Goal: Check status: Check status

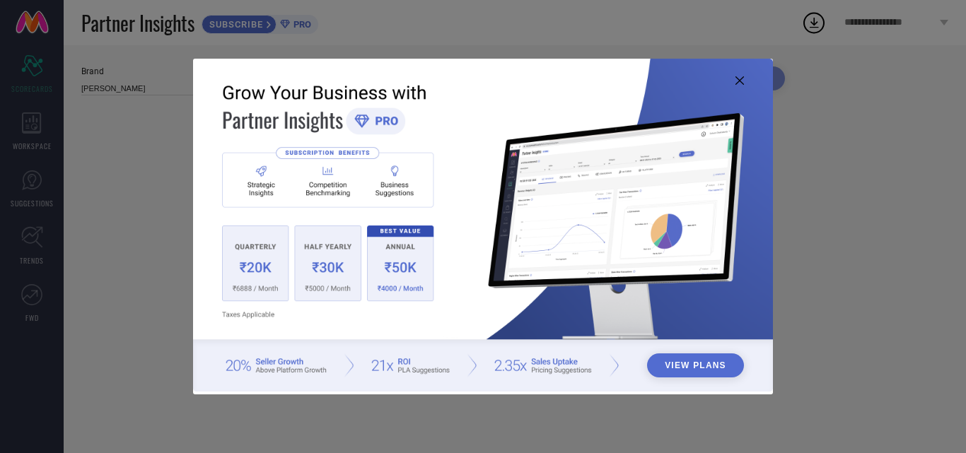
type input "All"
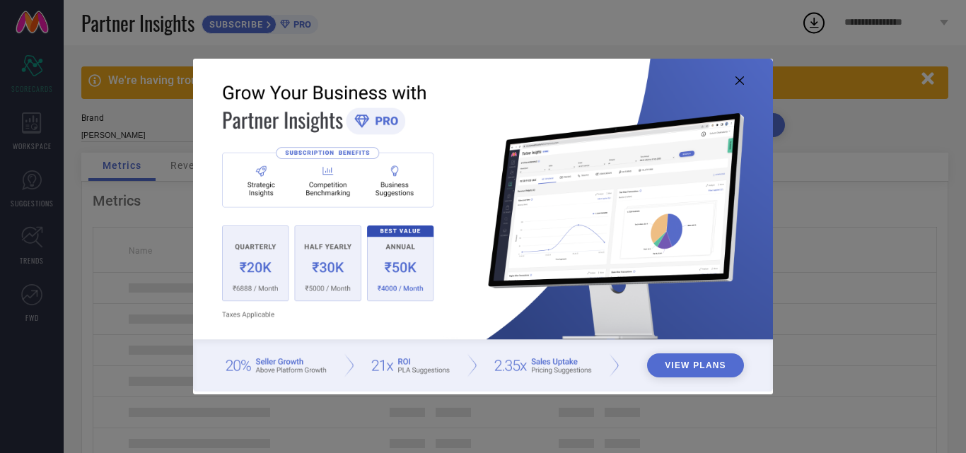
click at [733, 79] on img at bounding box center [483, 225] width 580 height 333
click at [736, 78] on icon at bounding box center [739, 80] width 8 height 8
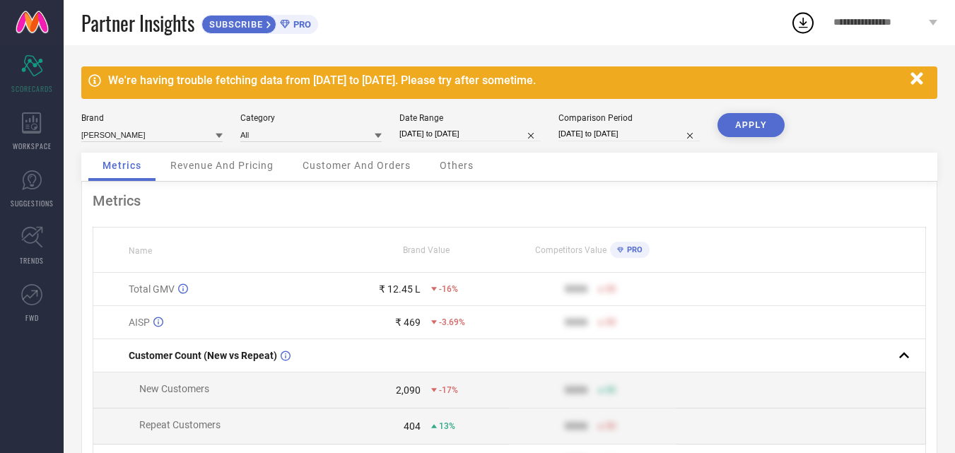
click at [442, 136] on input "[DATE] to [DATE]" at bounding box center [469, 134] width 141 height 15
select select "7"
select select "2025"
select select "8"
select select "2025"
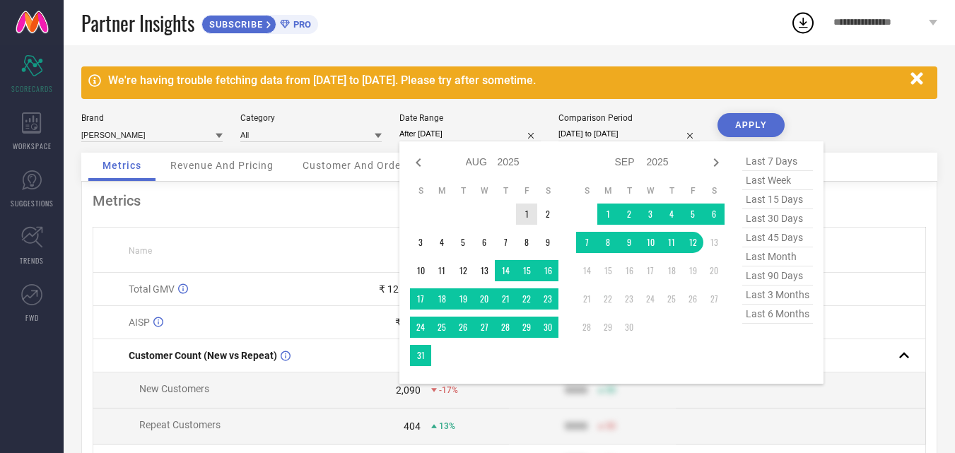
click at [527, 213] on td "1" at bounding box center [526, 214] width 21 height 21
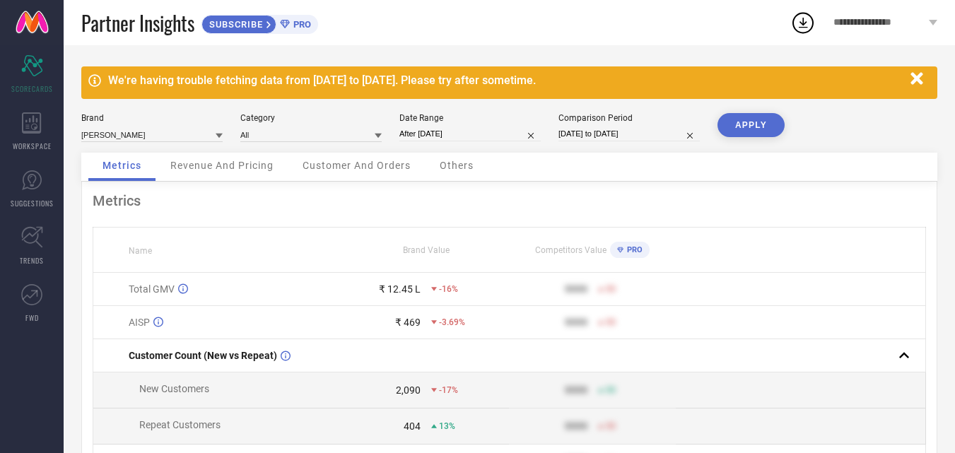
type input "[DATE] to [DATE]"
select select "7"
select select "2024"
select select "8"
select select "2024"
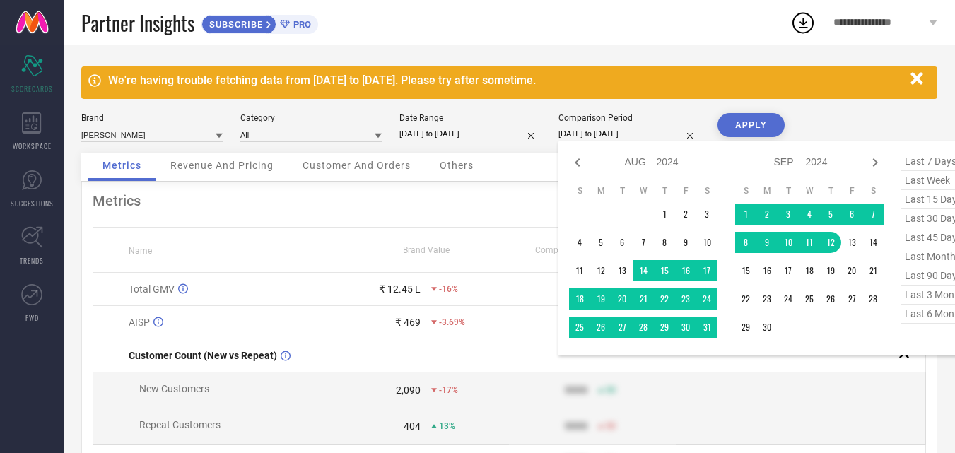
click at [657, 138] on input "[DATE] to [DATE]" at bounding box center [628, 134] width 141 height 15
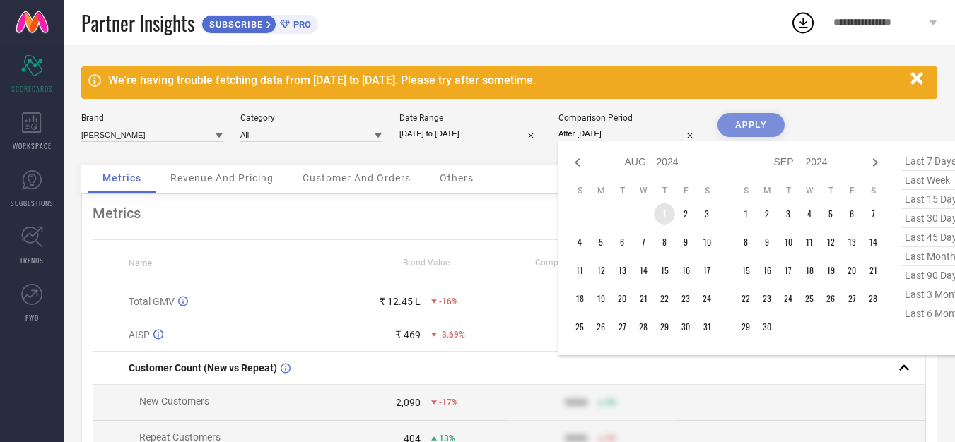
click at [656, 215] on td "1" at bounding box center [664, 214] width 21 height 21
click at [717, 334] on div "Jan Feb Mar Apr May Jun [DATE] Aug Sep Oct Nov [DATE] 2015 2016 2017 2018 2019 …" at bounding box center [726, 248] width 315 height 193
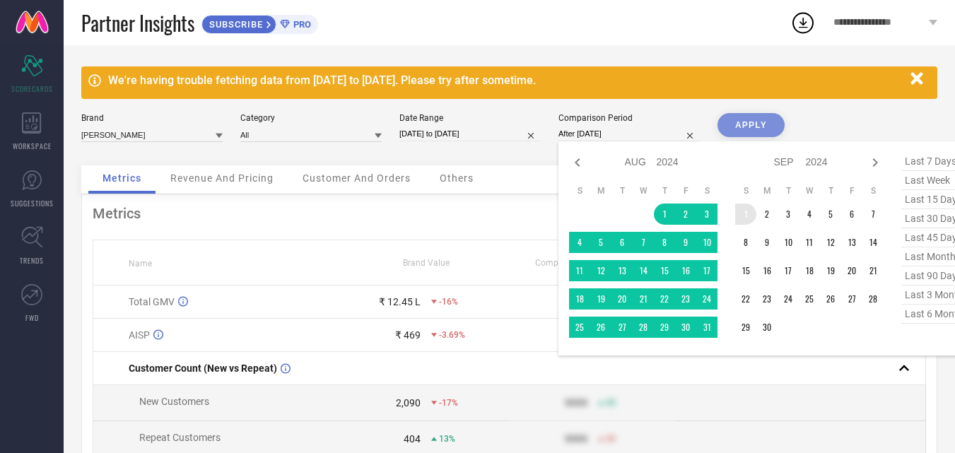
type input "[DATE] to [DATE]"
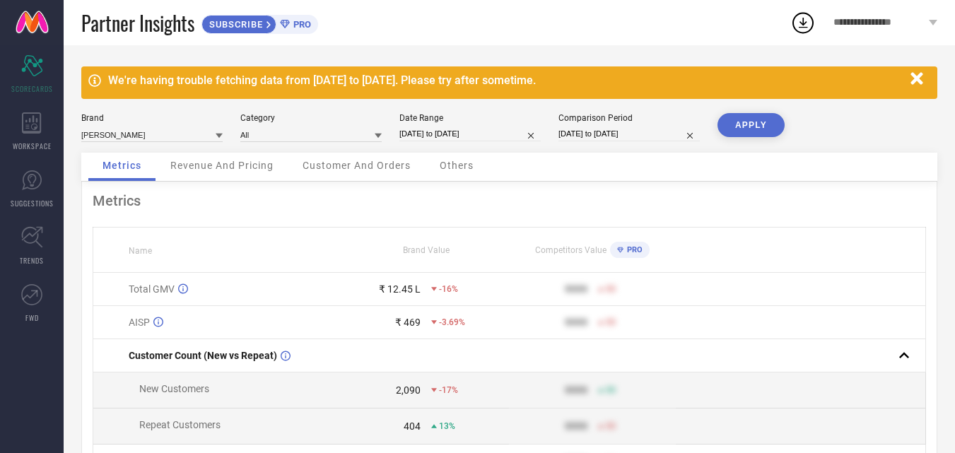
click at [641, 137] on input "[DATE] to [DATE]" at bounding box center [628, 134] width 141 height 15
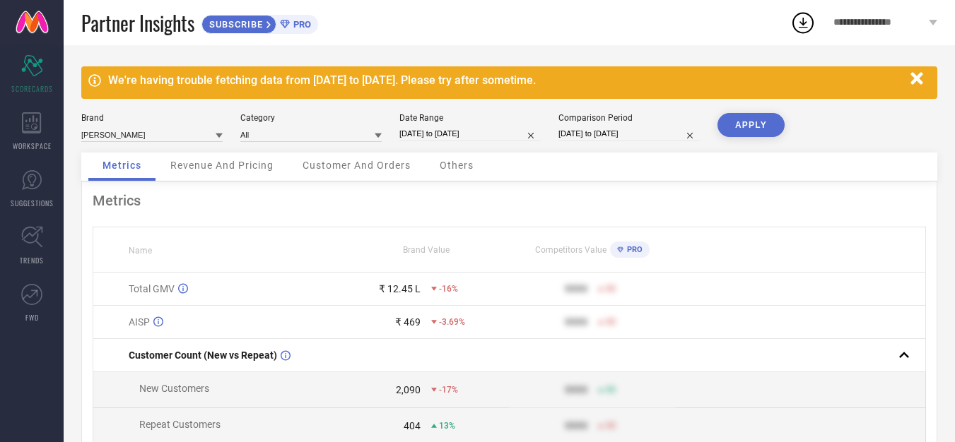
select select "7"
select select "2024"
select select "8"
select select "2024"
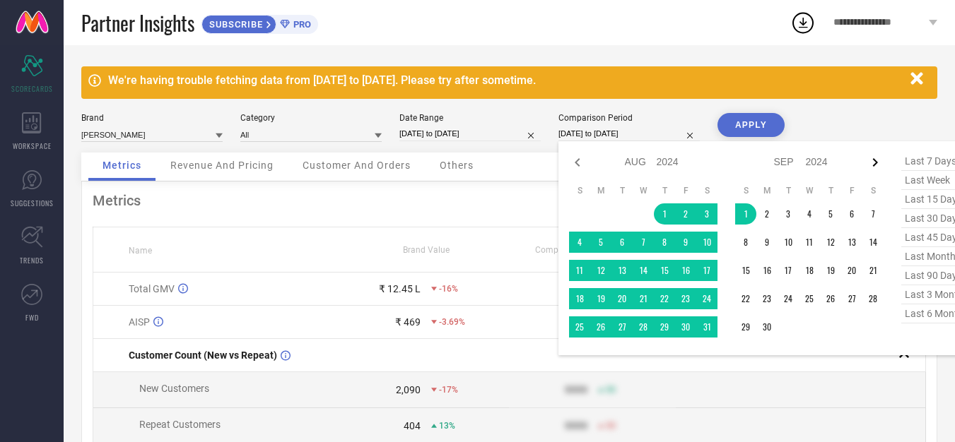
click at [871, 161] on icon at bounding box center [875, 162] width 17 height 17
select select "8"
select select "2024"
select select "9"
select select "2024"
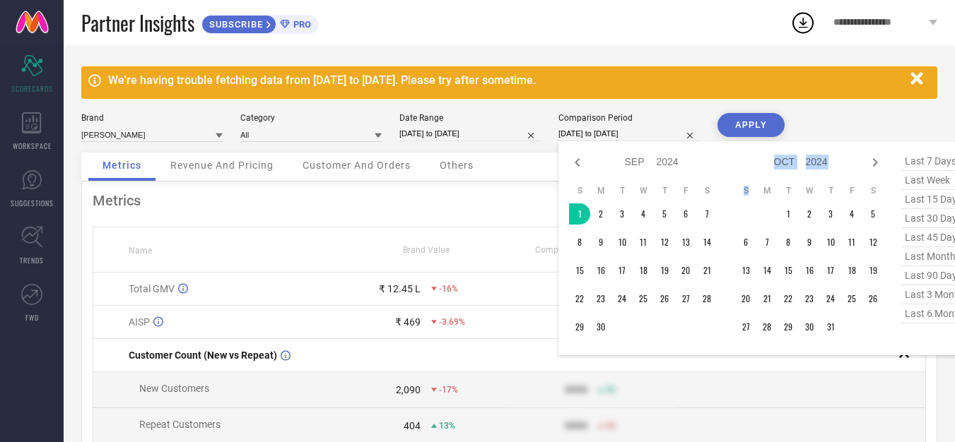
click at [871, 161] on icon at bounding box center [875, 162] width 17 height 17
select select "9"
select select "2024"
select select "10"
select select "2024"
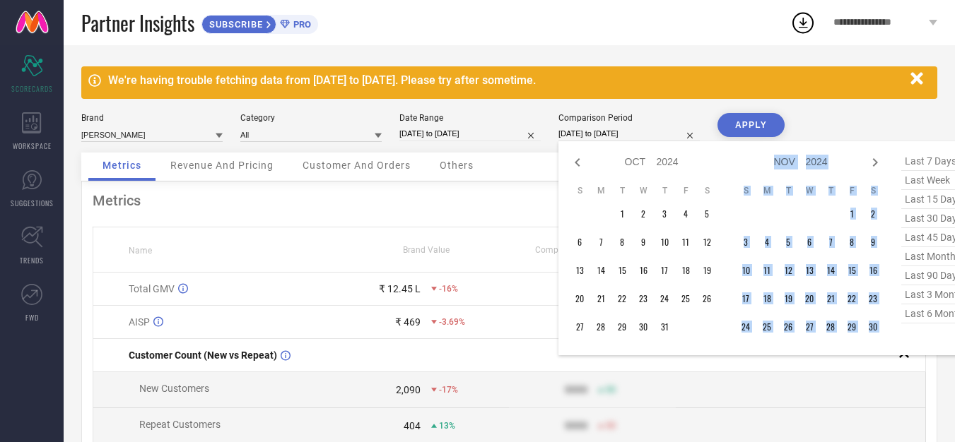
click at [871, 161] on icon at bounding box center [875, 162] width 17 height 17
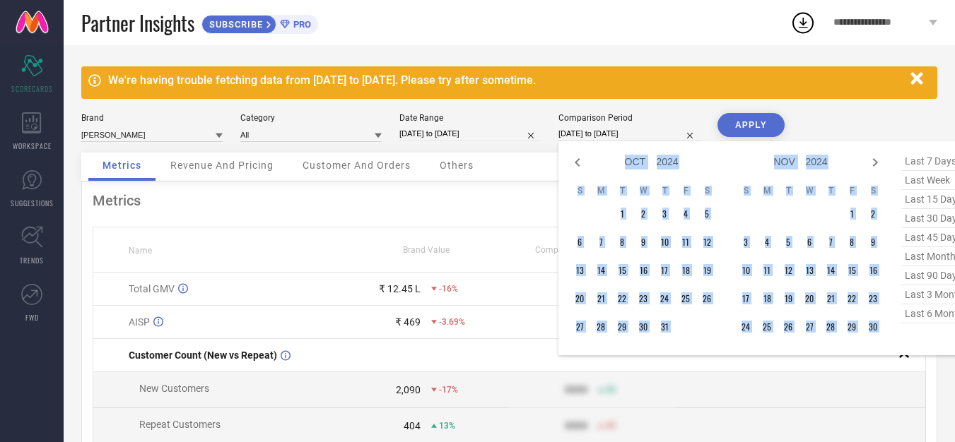
select select "11"
select select "2024"
select select "2025"
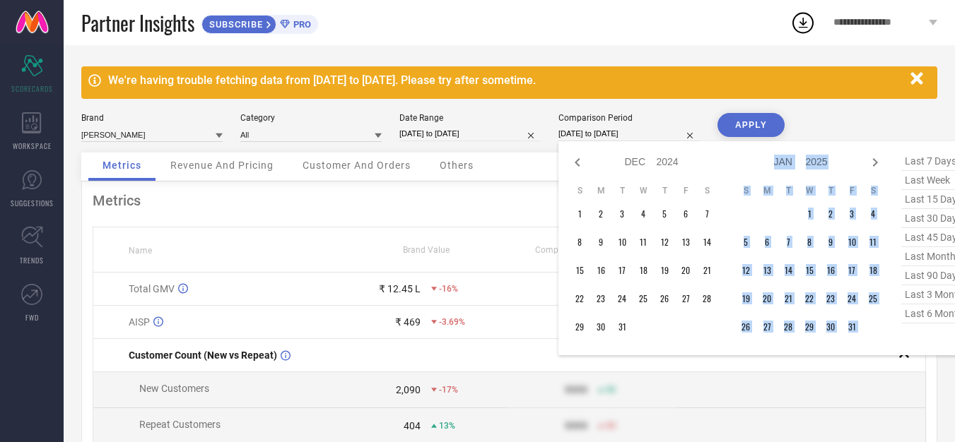
click at [871, 161] on icon at bounding box center [875, 162] width 17 height 17
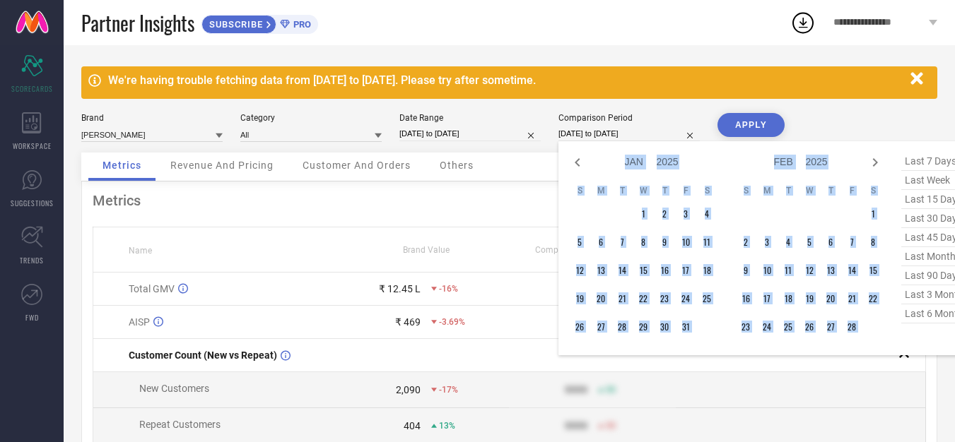
click at [871, 161] on icon at bounding box center [875, 162] width 17 height 17
select select "2"
select select "2025"
select select "3"
select select "2025"
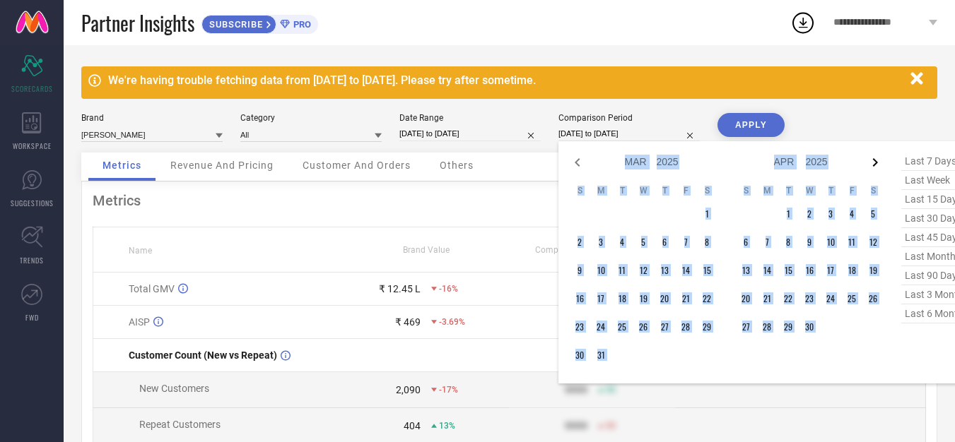
click at [871, 157] on icon at bounding box center [875, 162] width 17 height 17
select select "4"
select select "2025"
select select "5"
select select "2025"
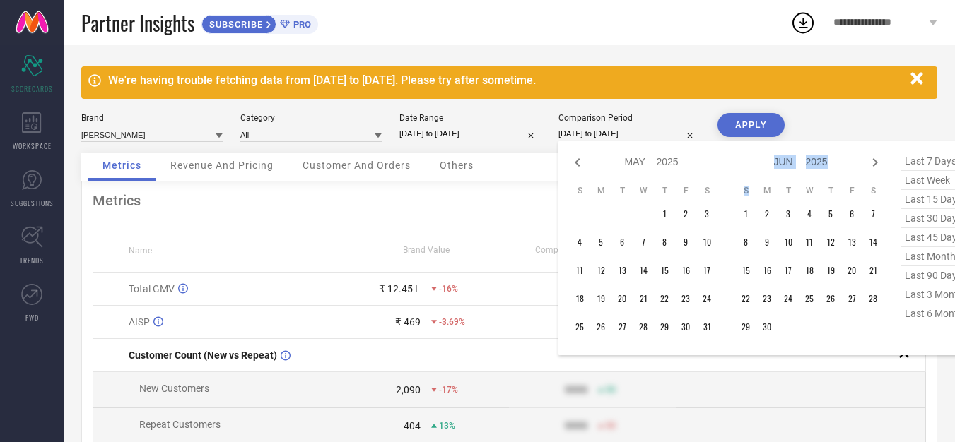
click at [873, 157] on icon at bounding box center [875, 162] width 17 height 17
click at [874, 158] on icon at bounding box center [875, 162] width 17 height 17
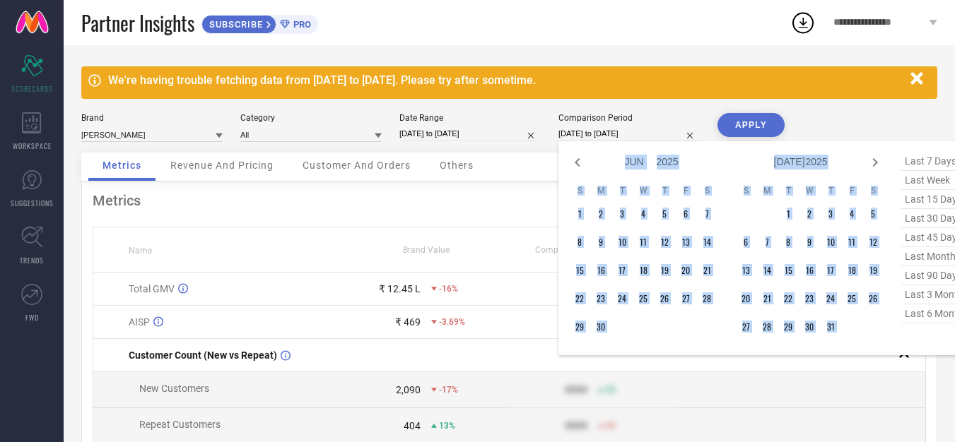
select select "7"
select select "2025"
select select "8"
select select "2025"
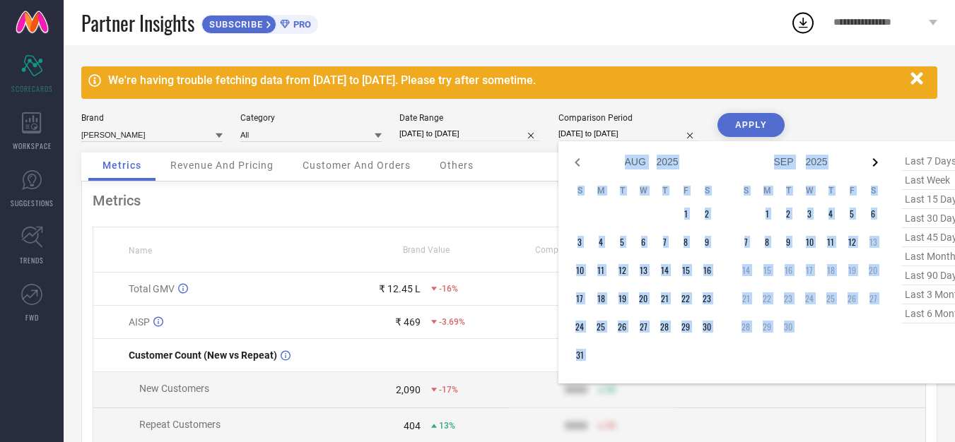
click at [877, 159] on icon at bounding box center [875, 162] width 17 height 17
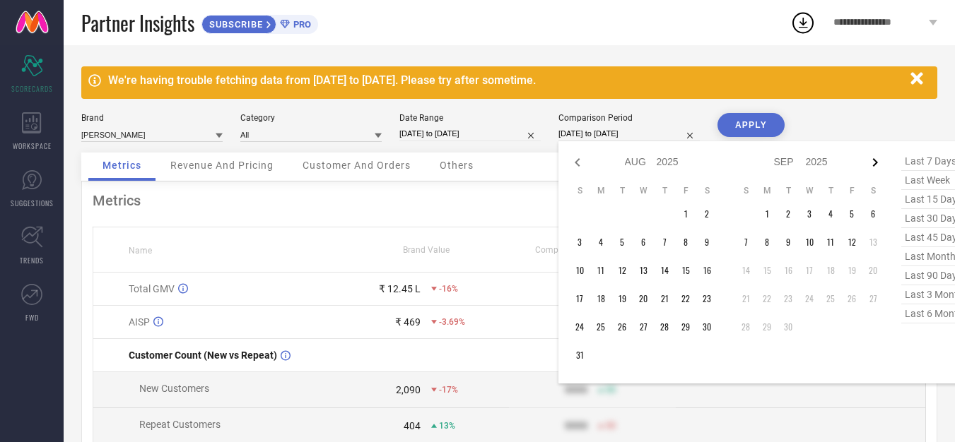
select select "8"
select select "2025"
select select "9"
select select "2025"
click at [578, 158] on icon at bounding box center [577, 162] width 17 height 17
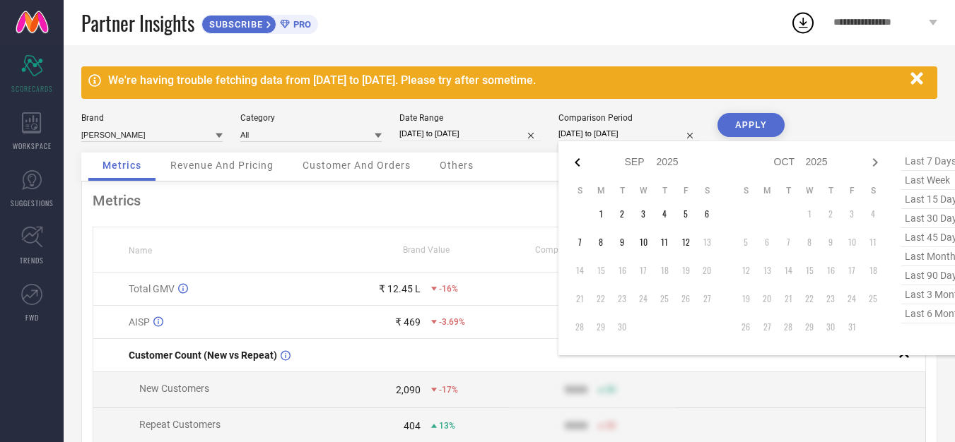
select select "7"
select select "2025"
select select "8"
select select "2025"
click at [578, 158] on icon at bounding box center [577, 162] width 17 height 17
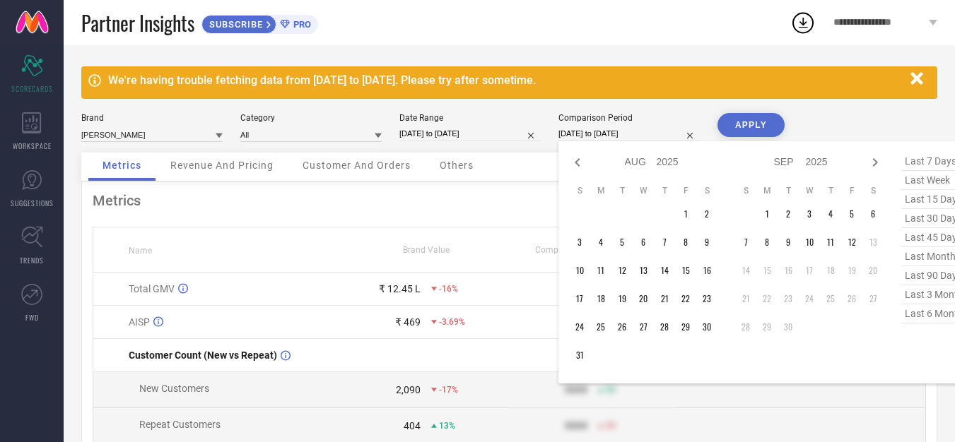
select select "6"
select select "2025"
select select "7"
select select "2025"
click at [857, 208] on td "1" at bounding box center [851, 214] width 21 height 21
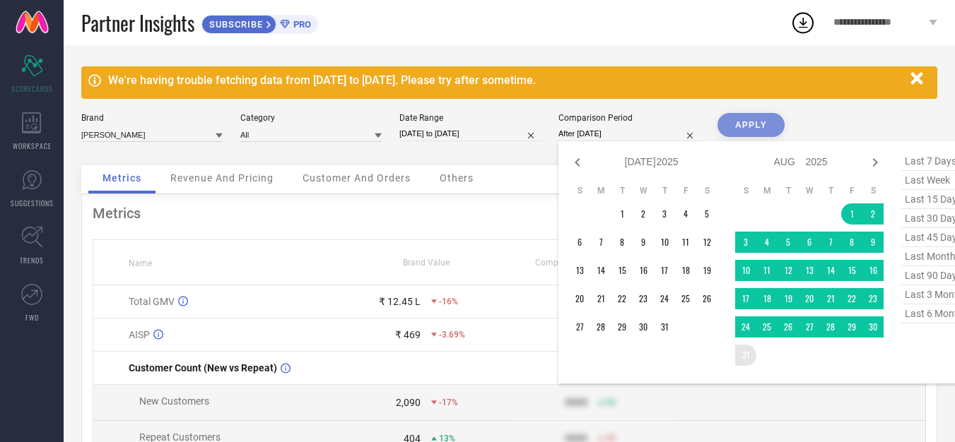
type input "[DATE] to [DATE]"
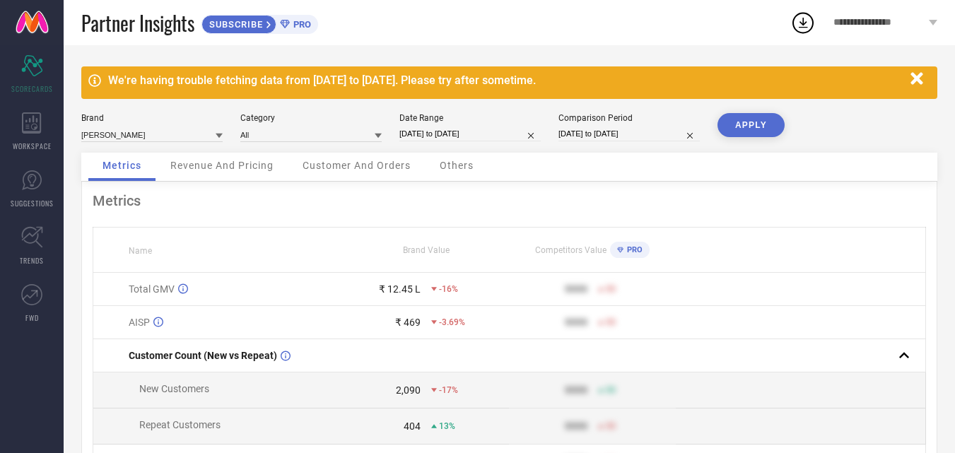
select select "7"
select select "2025"
select select "8"
select select "2025"
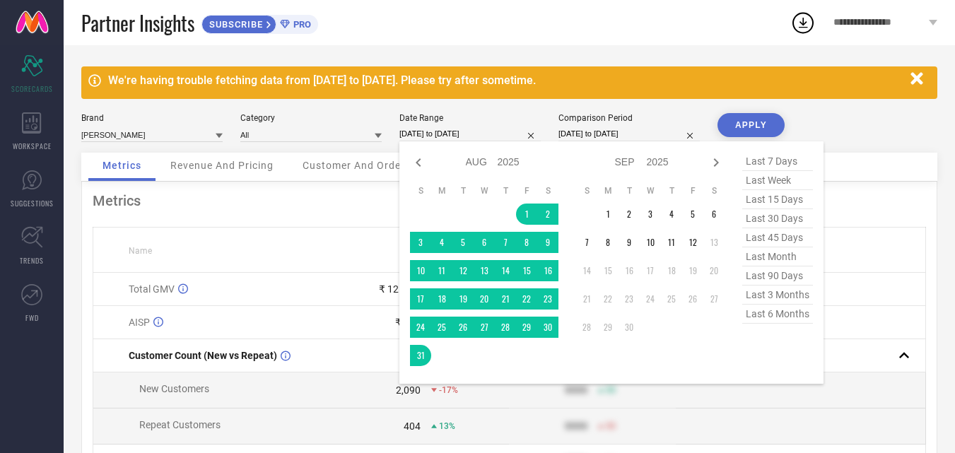
click at [434, 134] on input "[DATE] to [DATE]" at bounding box center [469, 134] width 141 height 15
click at [523, 207] on td "1" at bounding box center [526, 214] width 21 height 21
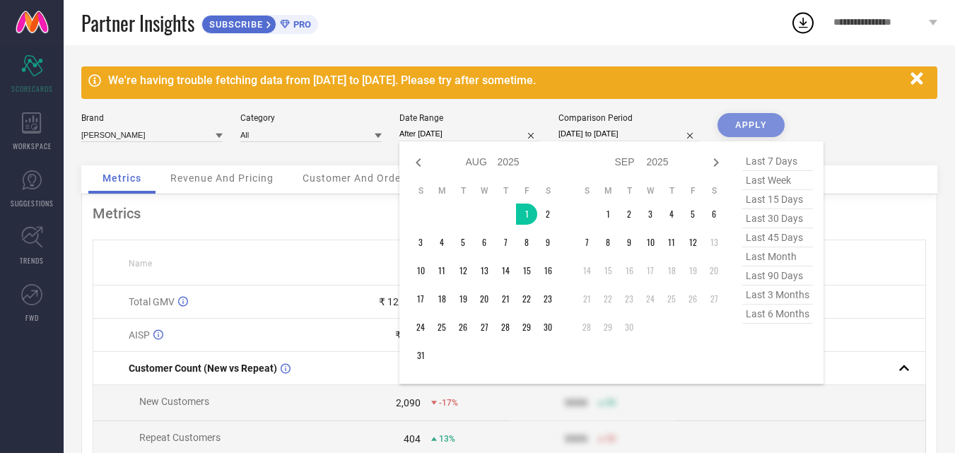
type input "[DATE] to [DATE]"
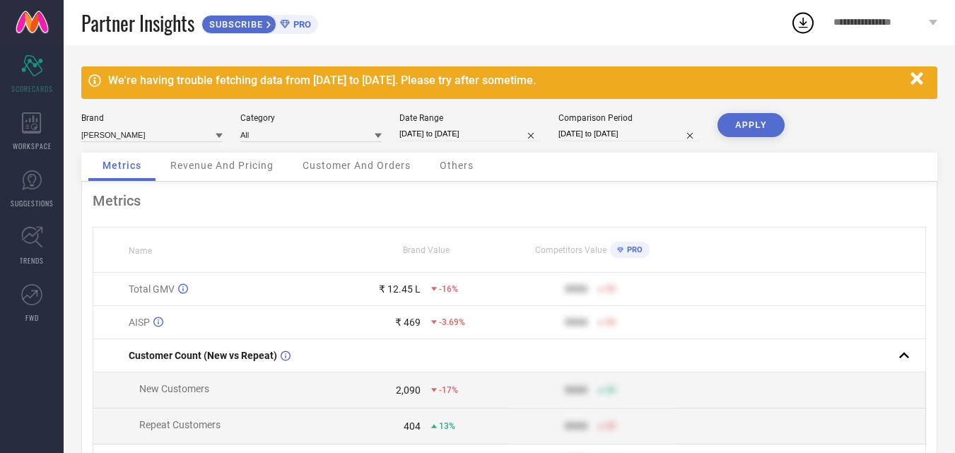
click at [780, 110] on div "We're having trouble fetching data from [DATE] to [DATE]. Please try after some…" at bounding box center [509, 339] width 891 height 589
click at [765, 119] on button "APPLY" at bounding box center [750, 125] width 67 height 24
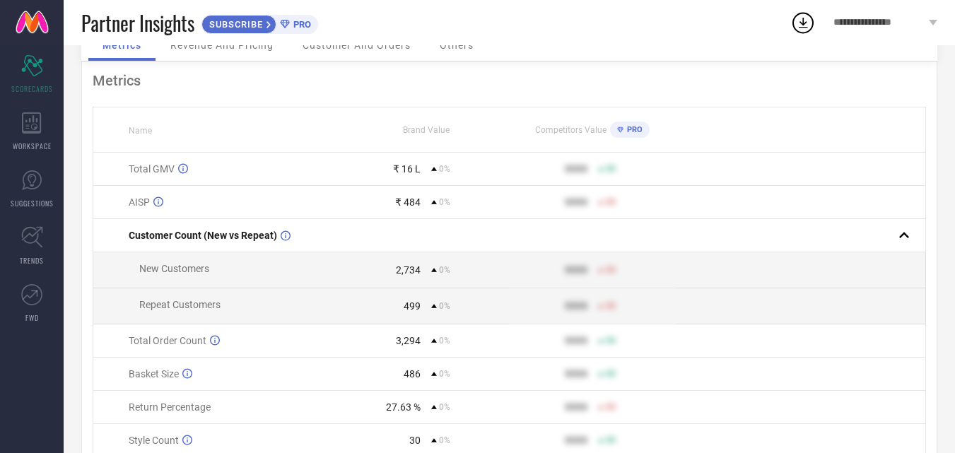
scroll to position [183, 0]
